Goal: Transaction & Acquisition: Purchase product/service

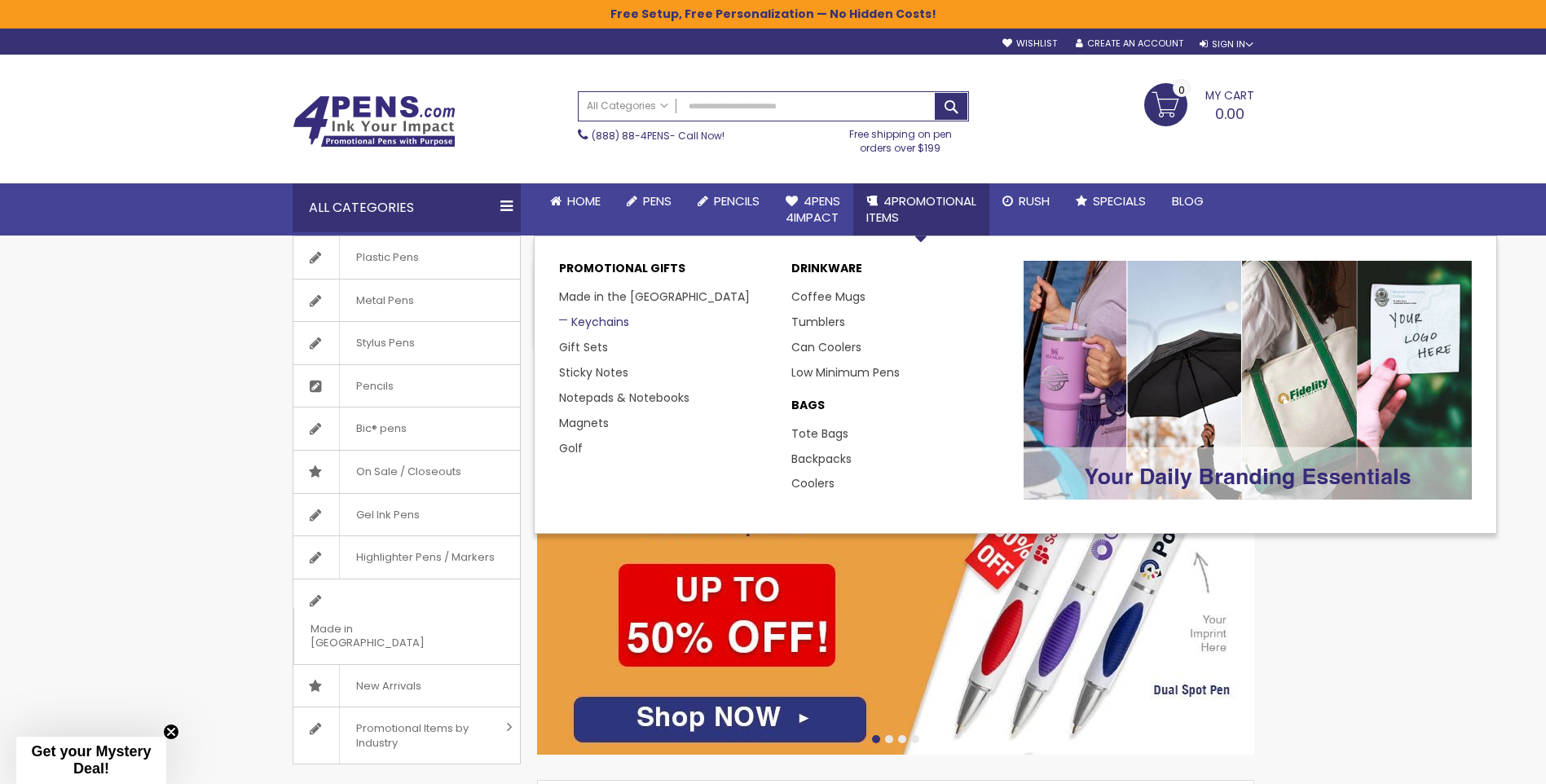
click at [617, 323] on link "Keychains" at bounding box center [594, 321] width 70 height 16
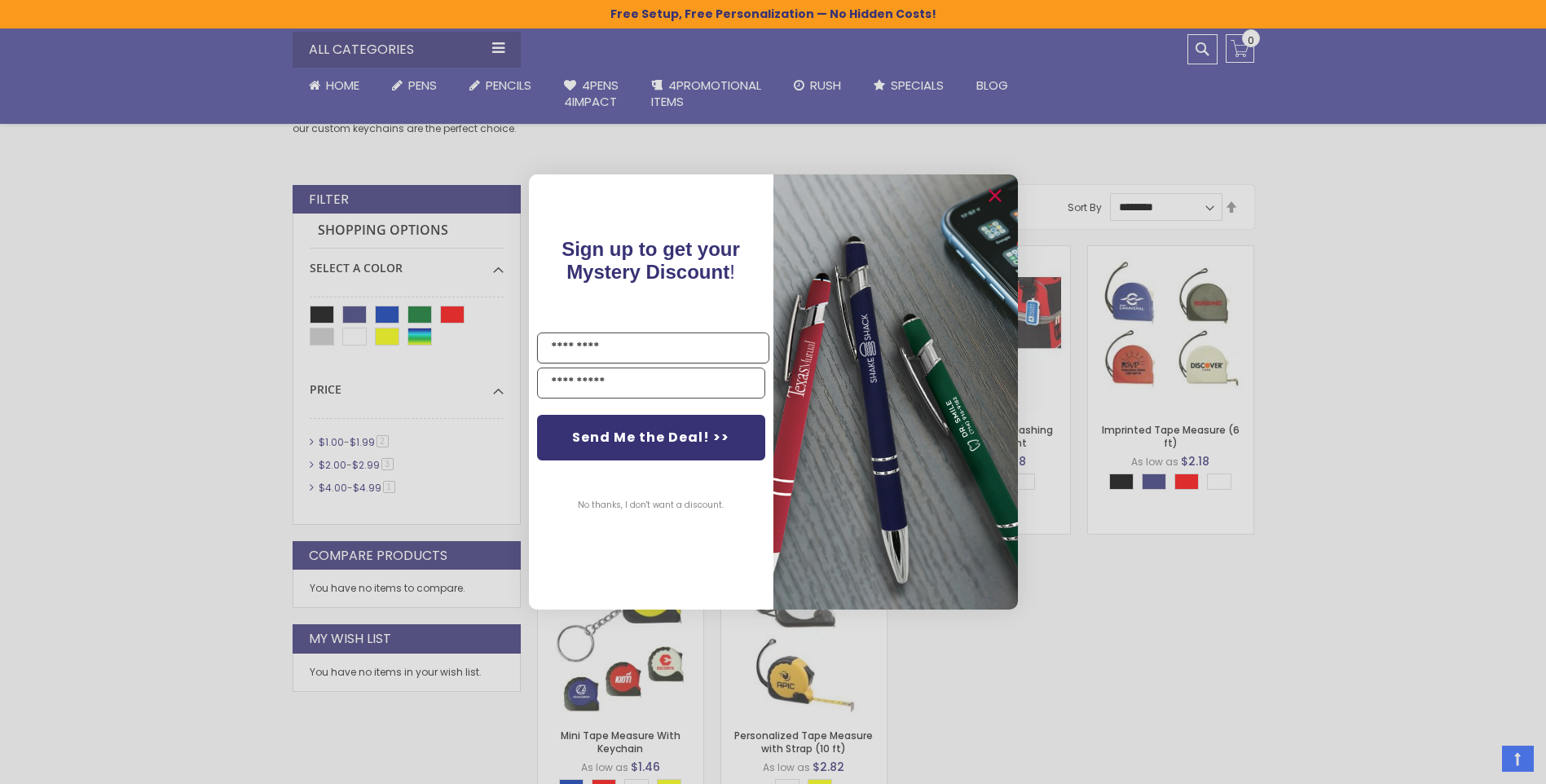
scroll to position [163, 0]
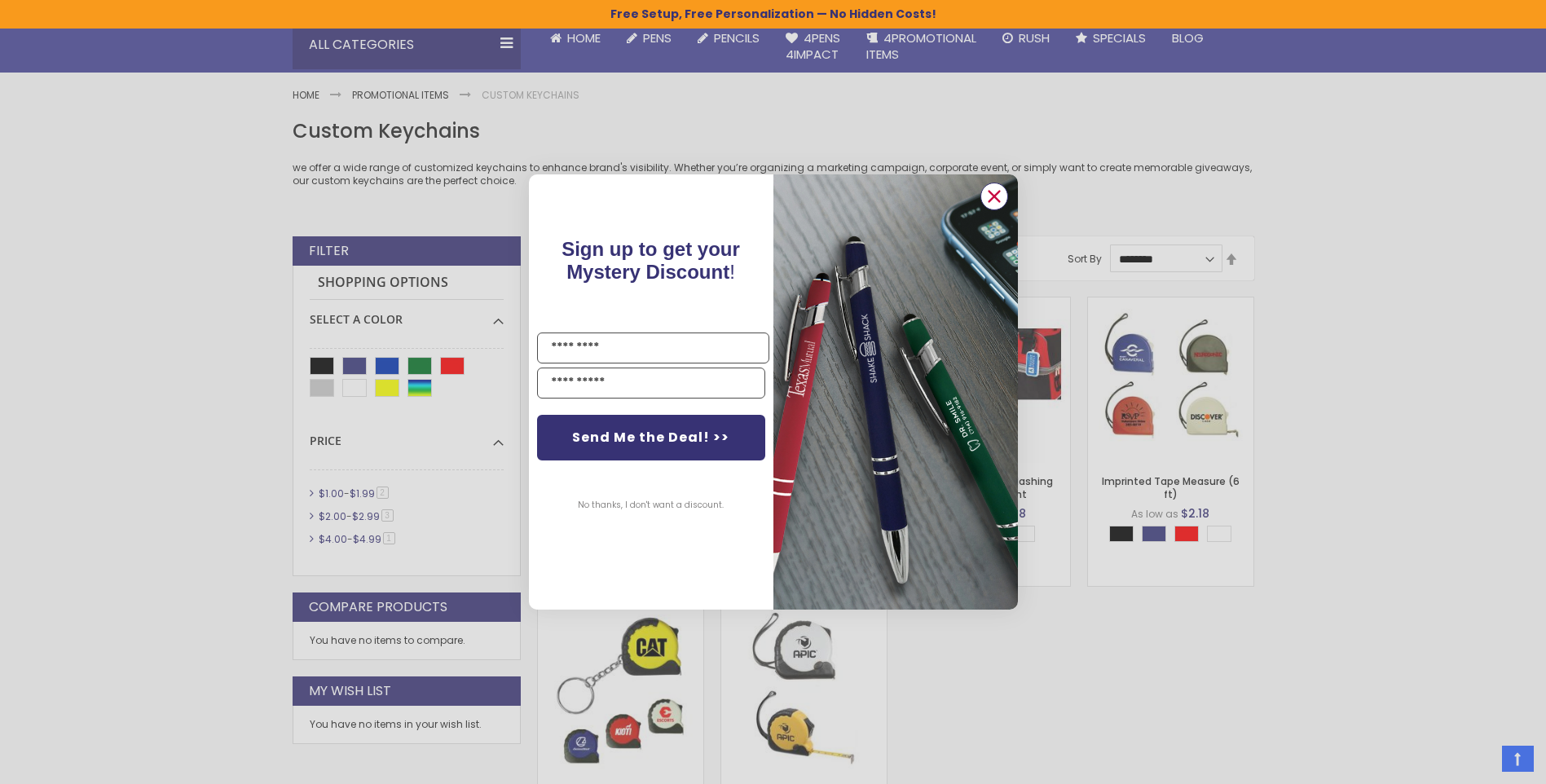
click at [1000, 200] on circle "Close dialog" at bounding box center [993, 196] width 24 height 24
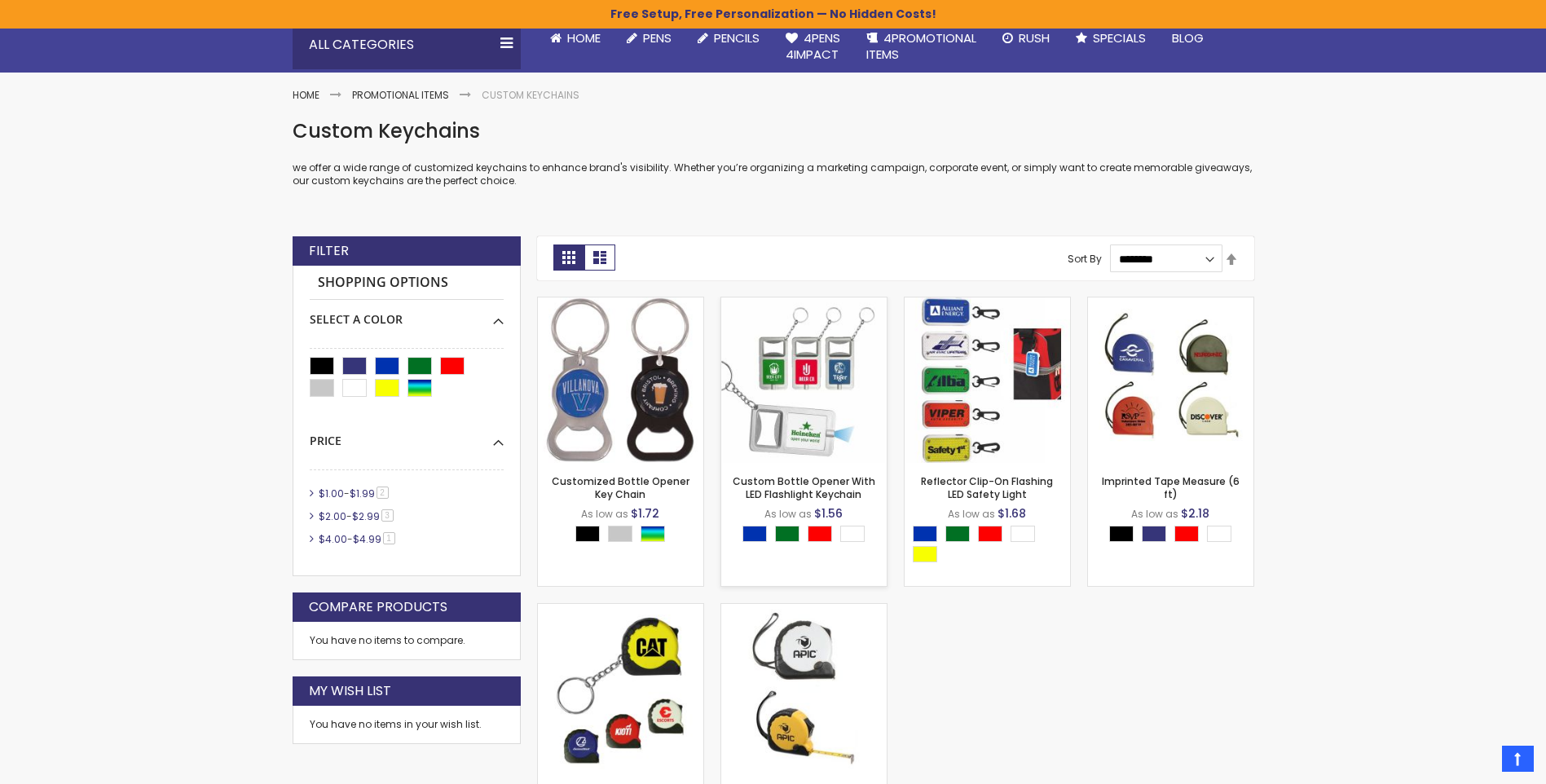
click at [825, 434] on div "- *** + Add to Cart" at bounding box center [804, 436] width 165 height 28
click at [810, 369] on img at bounding box center [804, 380] width 165 height 165
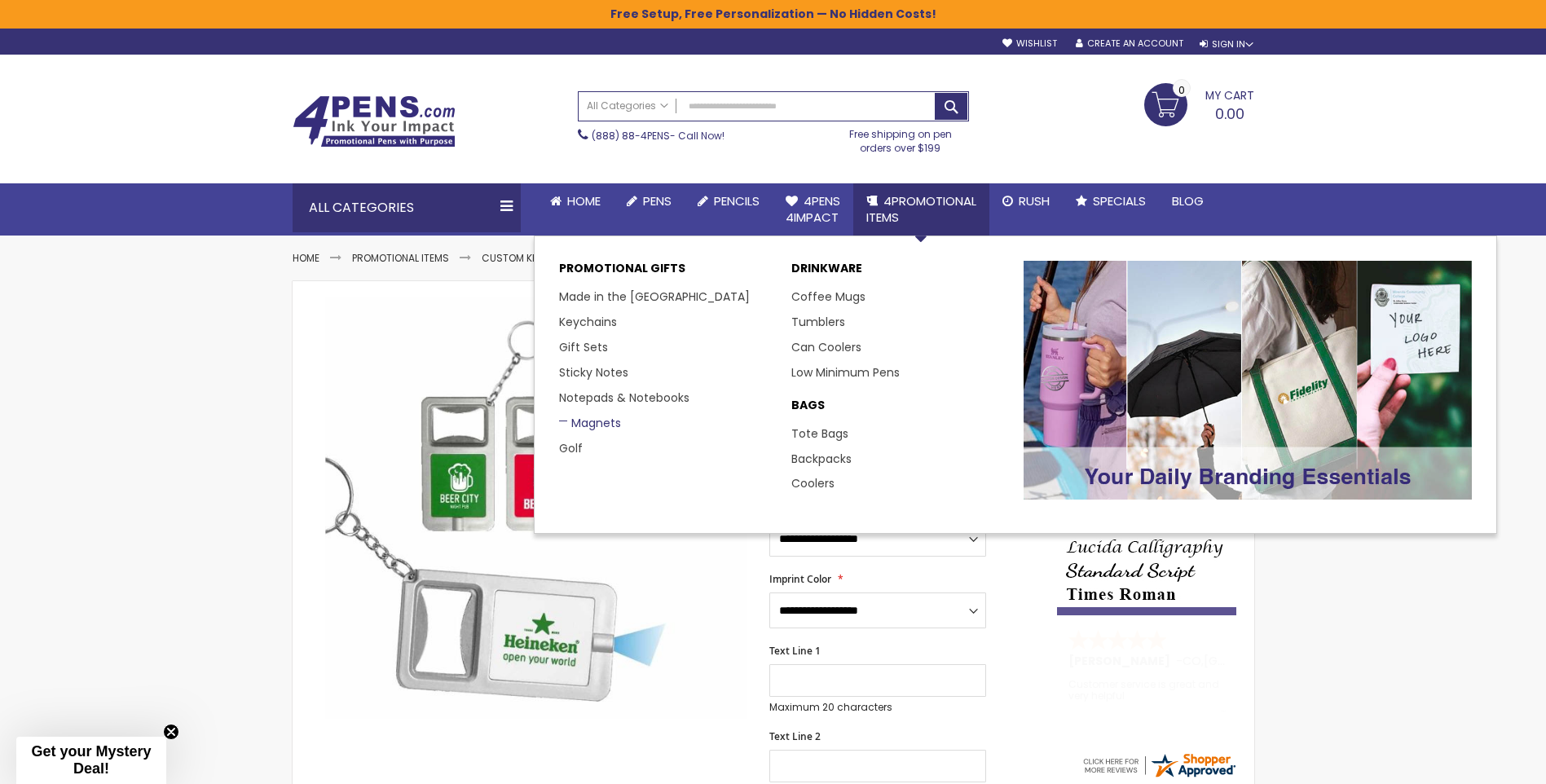
click at [591, 424] on link "Magnets" at bounding box center [590, 422] width 62 height 16
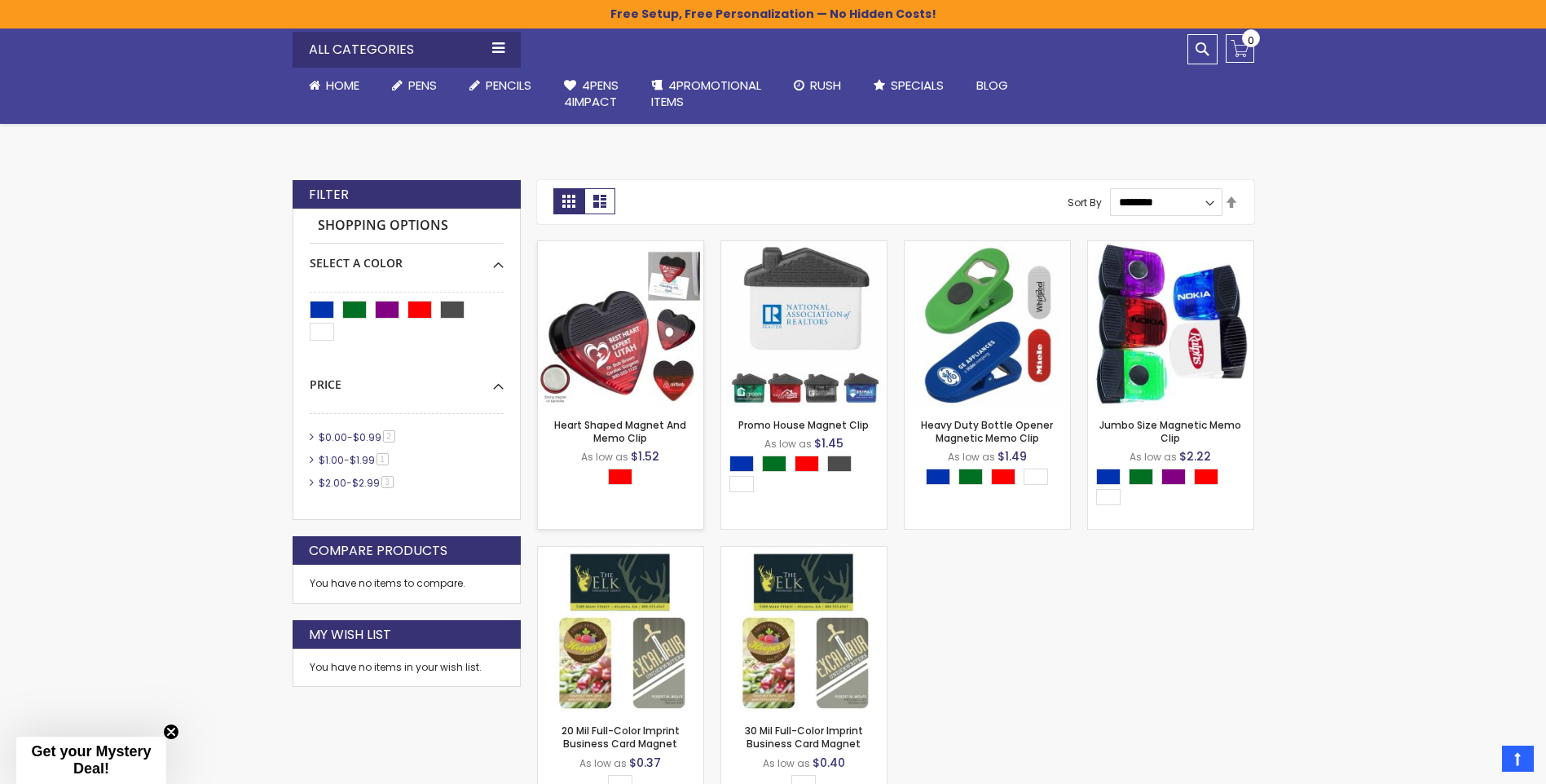
scroll to position [183, 0]
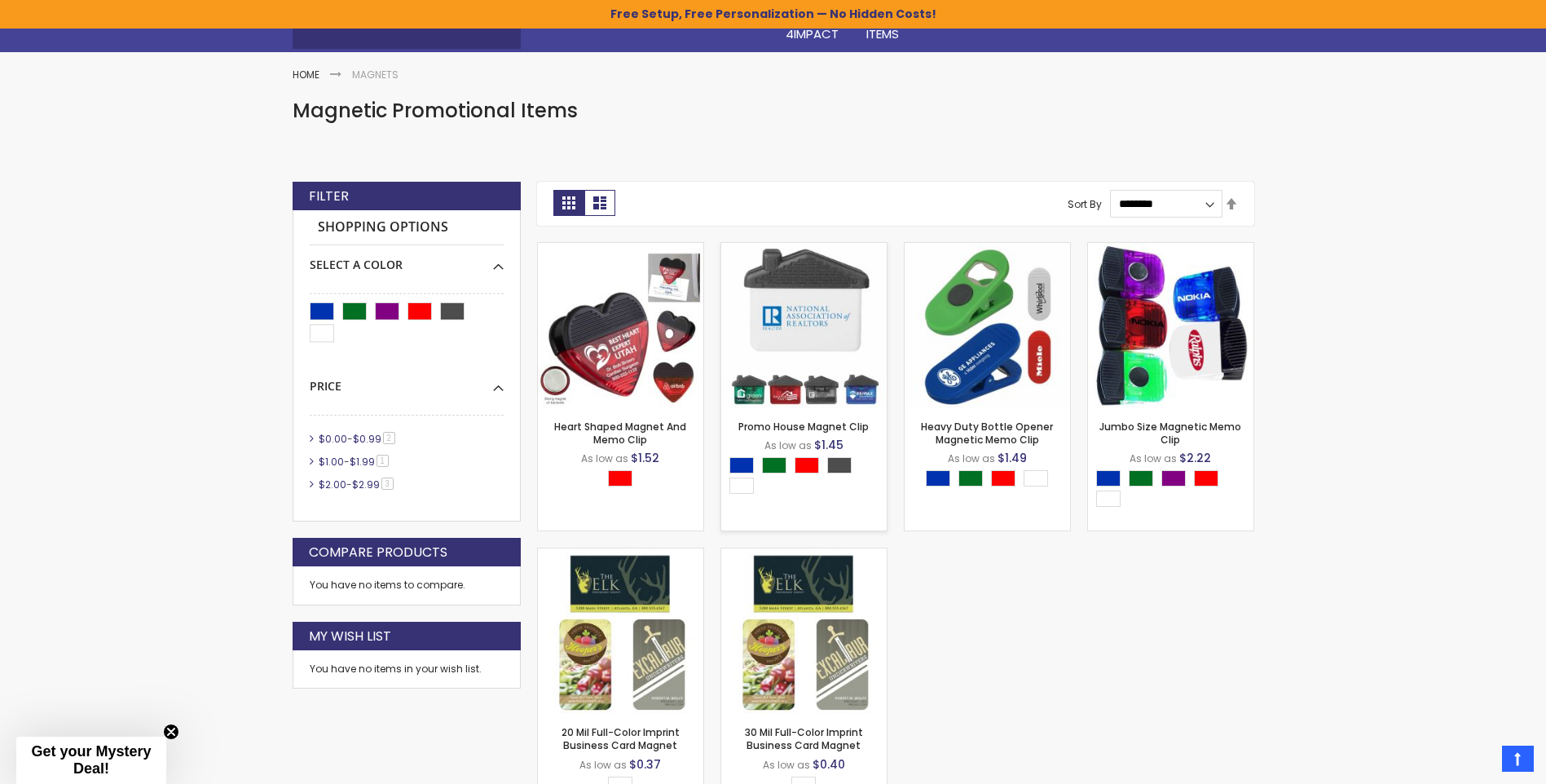
click at [832, 345] on img at bounding box center [804, 325] width 165 height 165
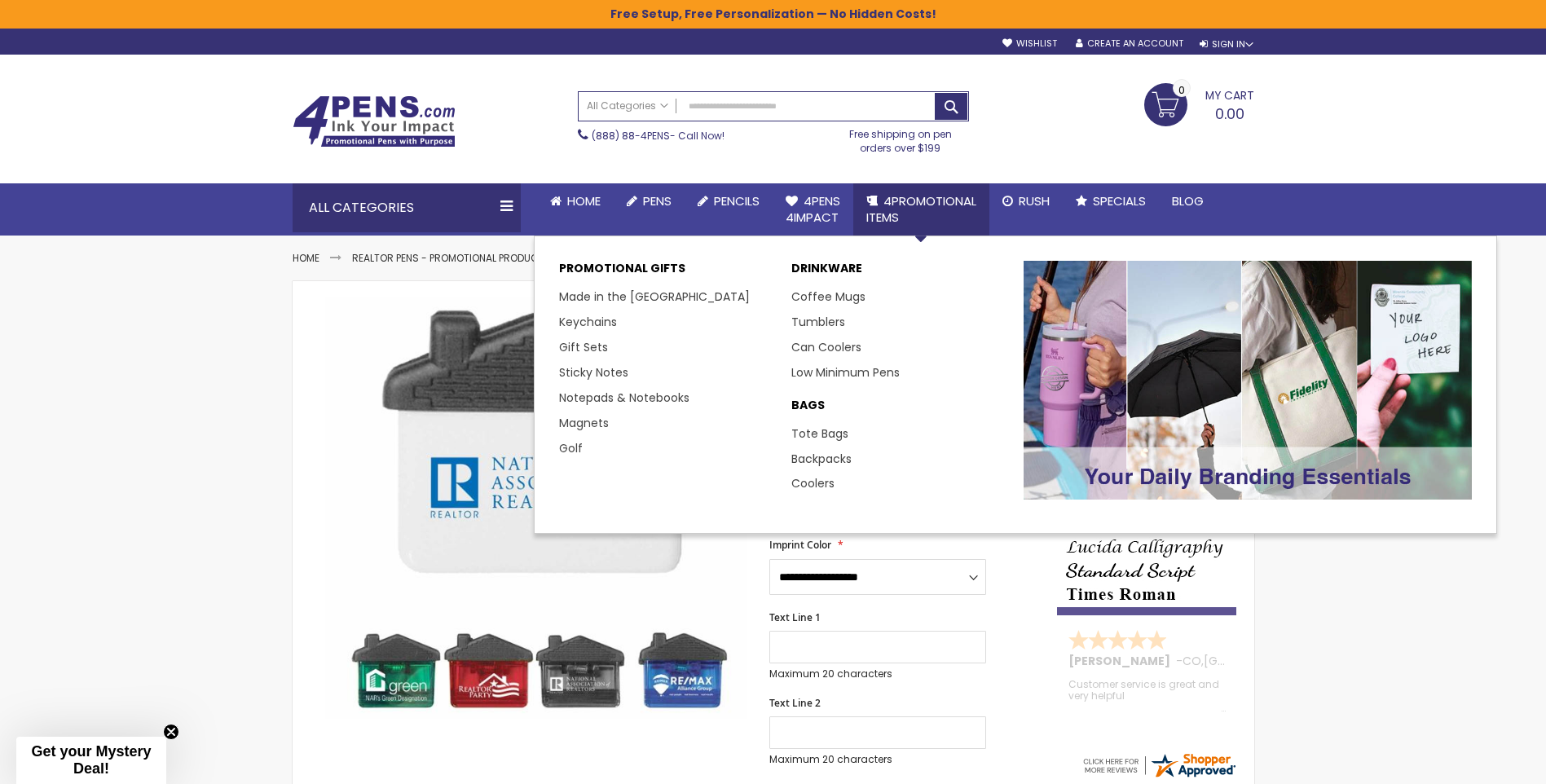
click at [938, 202] on span "4PROMOTIONAL ITEMS" at bounding box center [921, 209] width 110 height 33
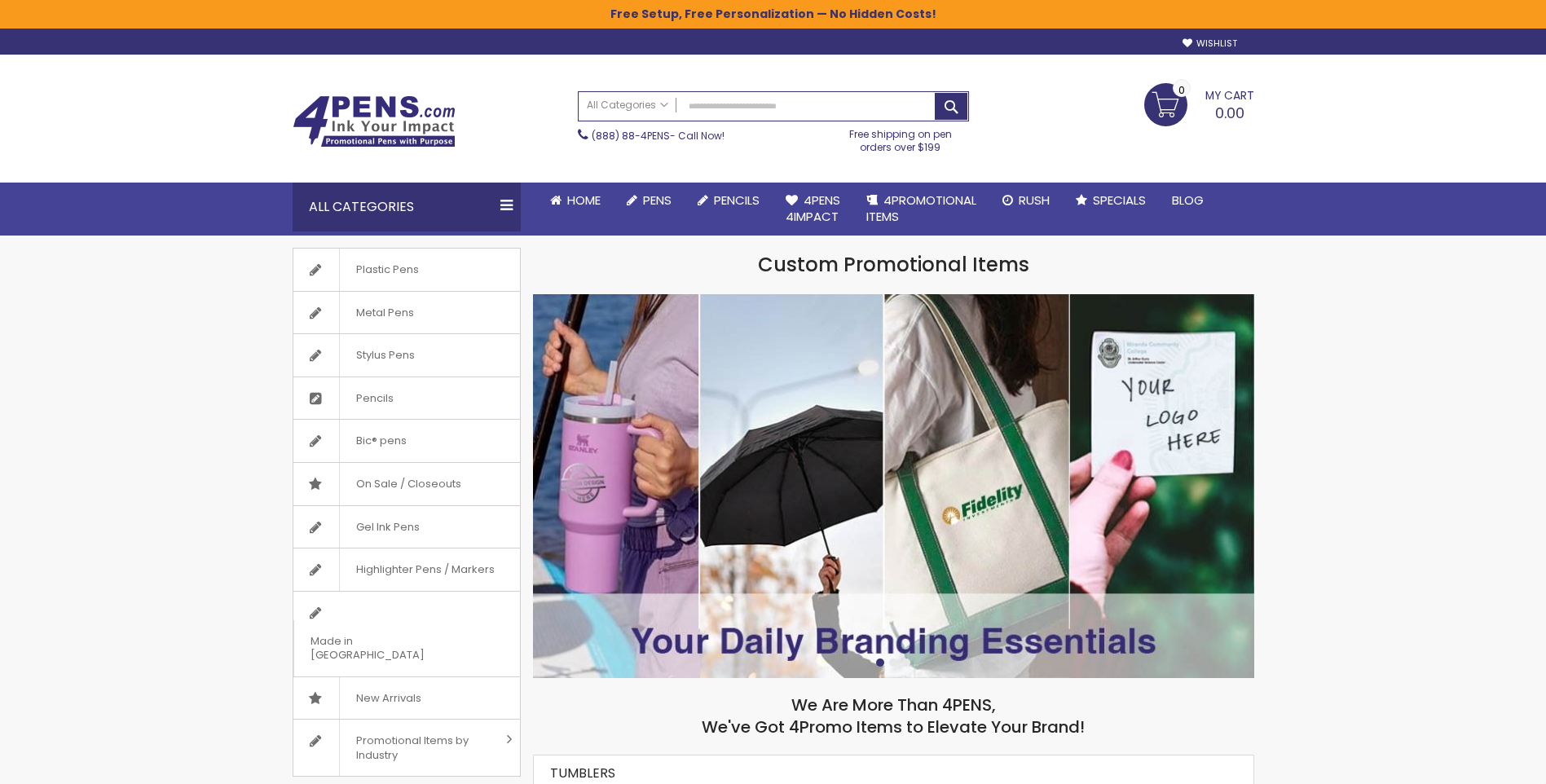
click at [938, 202] on span "4PROMOTIONAL ITEMS" at bounding box center [921, 208] width 110 height 33
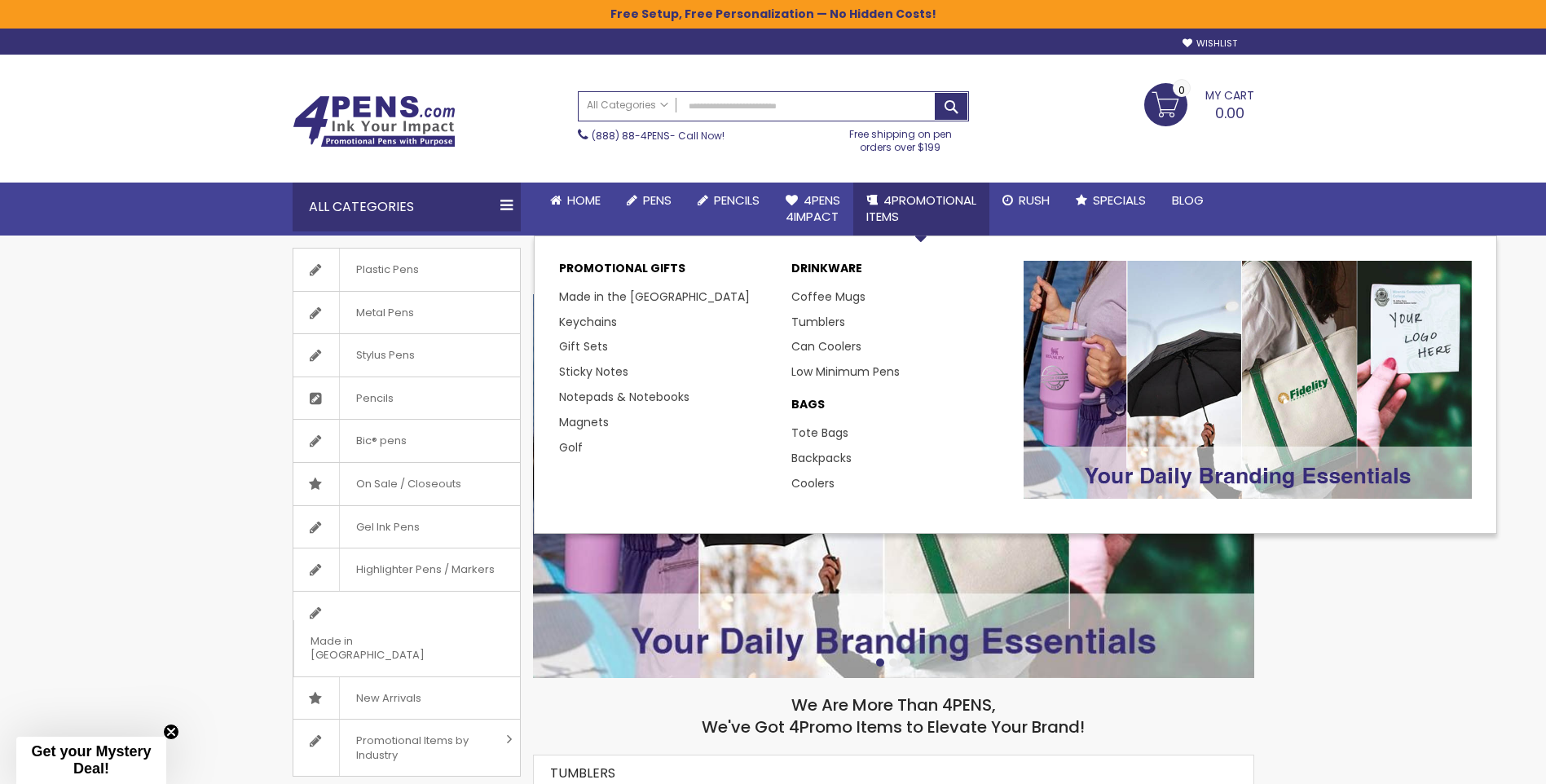
drag, startPoint x: 914, startPoint y: 199, endPoint x: 899, endPoint y: 208, distance: 17.5
click at [916, 201] on span "4PROMOTIONAL ITEMS" at bounding box center [921, 208] width 110 height 33
click at [903, 203] on span "4PROMOTIONAL ITEMS" at bounding box center [921, 208] width 110 height 33
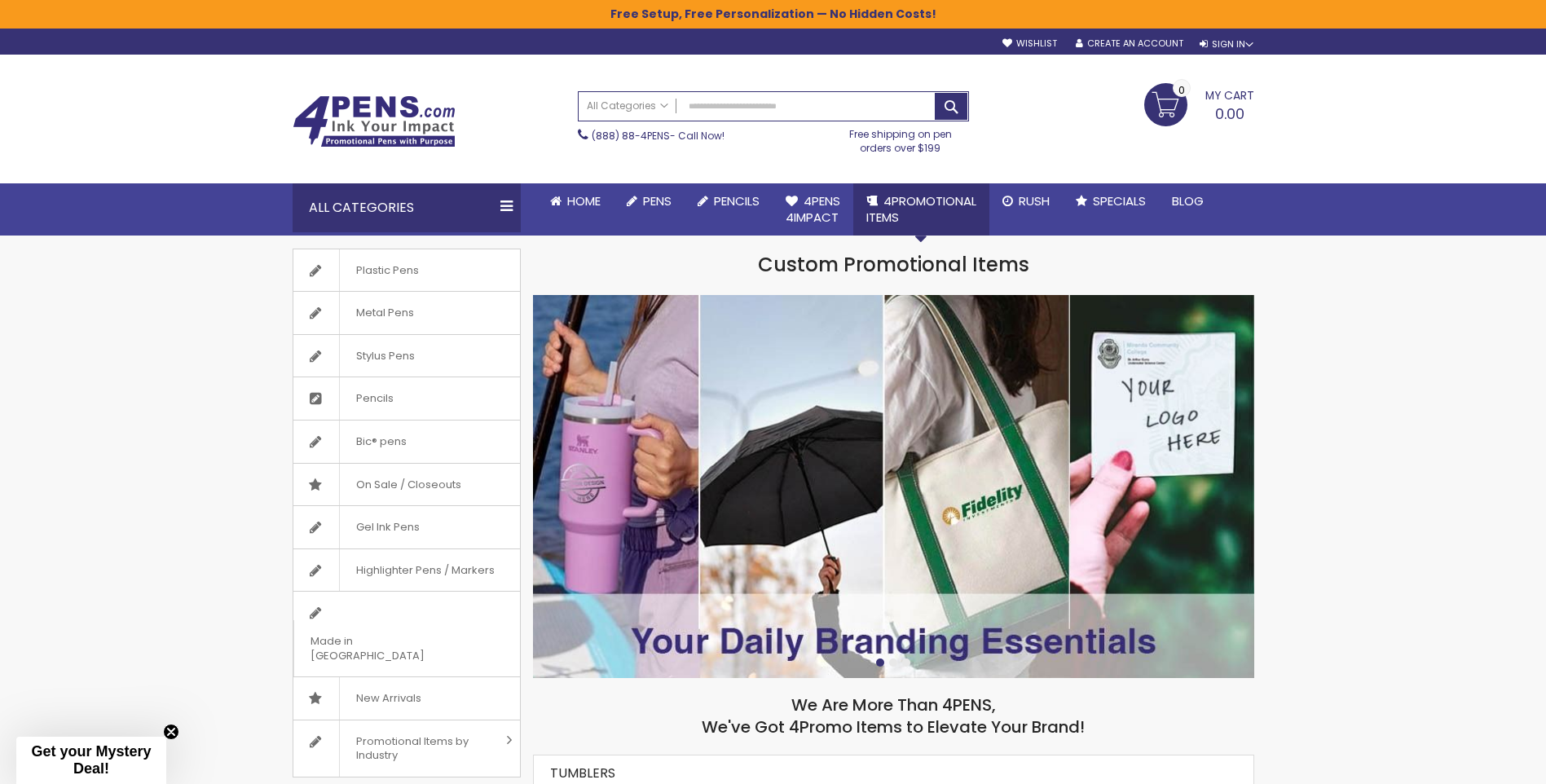
click at [892, 211] on span "4PROMOTIONAL ITEMS" at bounding box center [921, 209] width 110 height 33
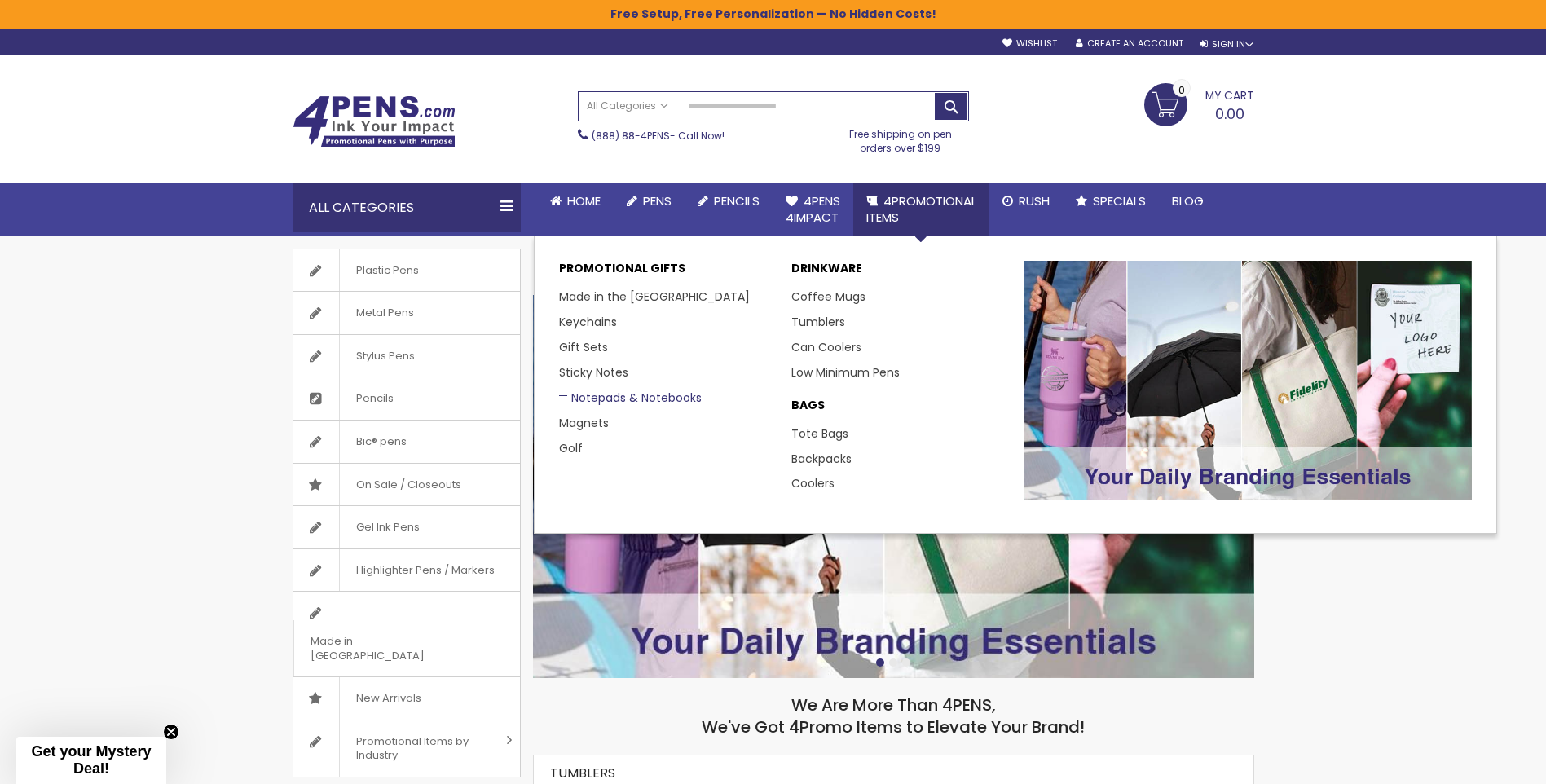
click at [610, 402] on link "Notepads & Notebooks" at bounding box center [630, 397] width 143 height 16
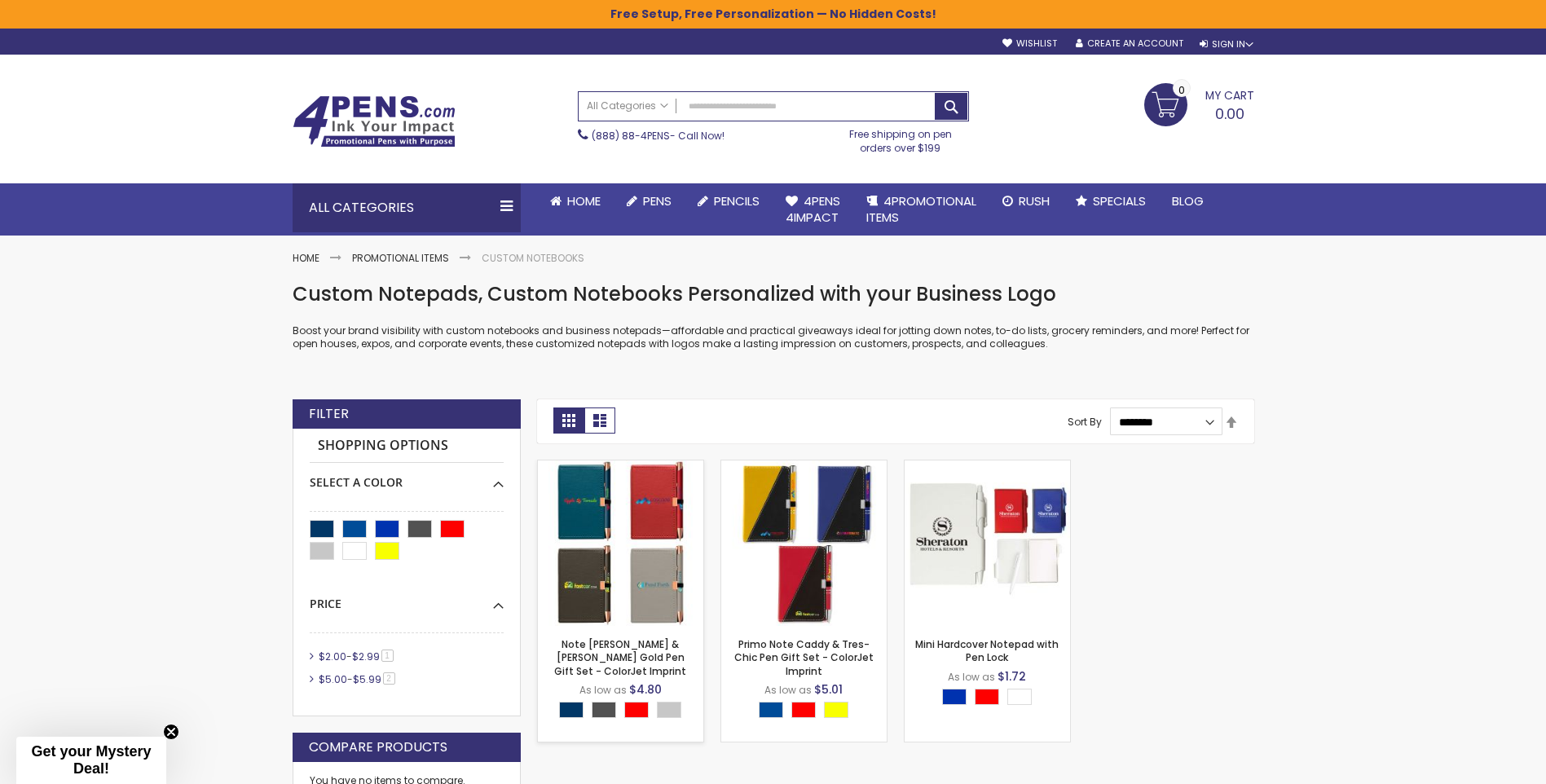
click at [642, 512] on img at bounding box center [620, 542] width 165 height 165
click at [1030, 523] on img at bounding box center [987, 542] width 165 height 165
